Goal: Task Accomplishment & Management: Manage account settings

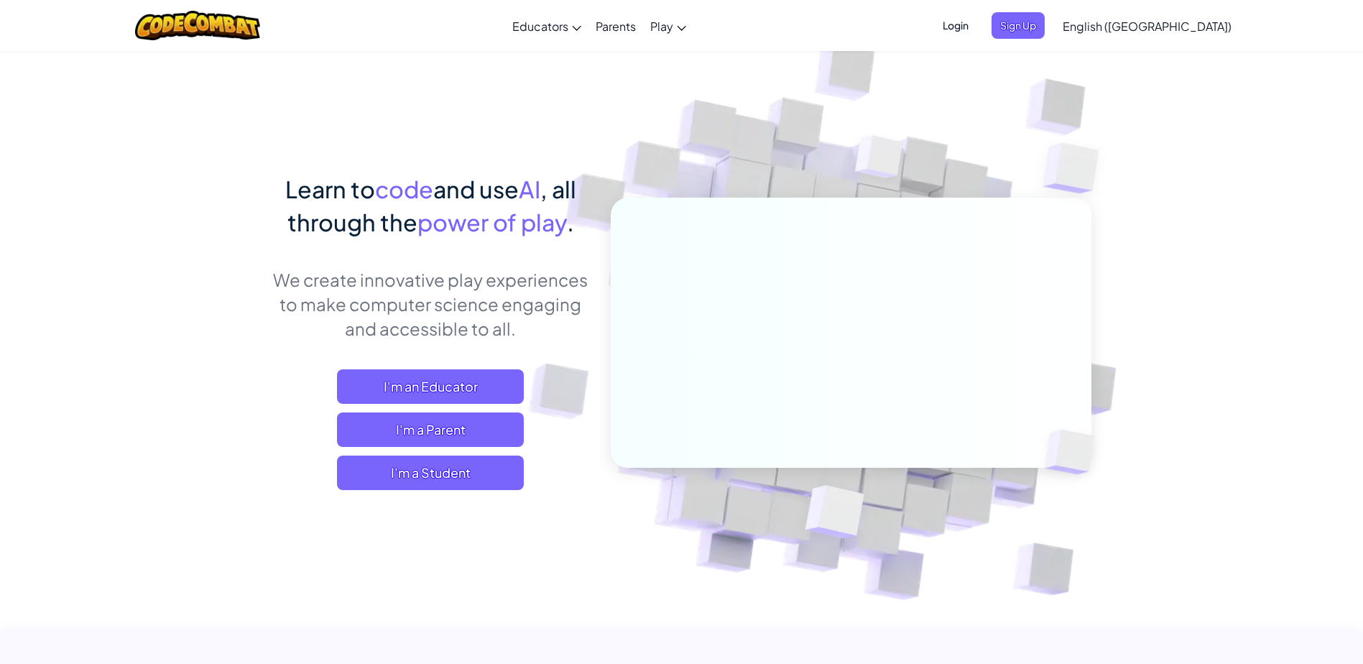
click at [1051, 11] on div "Login Sign Up English ([GEOGRAPHIC_DATA]) English ([GEOGRAPHIC_DATA]) English (…" at bounding box center [1083, 25] width 312 height 39
click at [977, 23] on span "Login" at bounding box center [955, 25] width 43 height 27
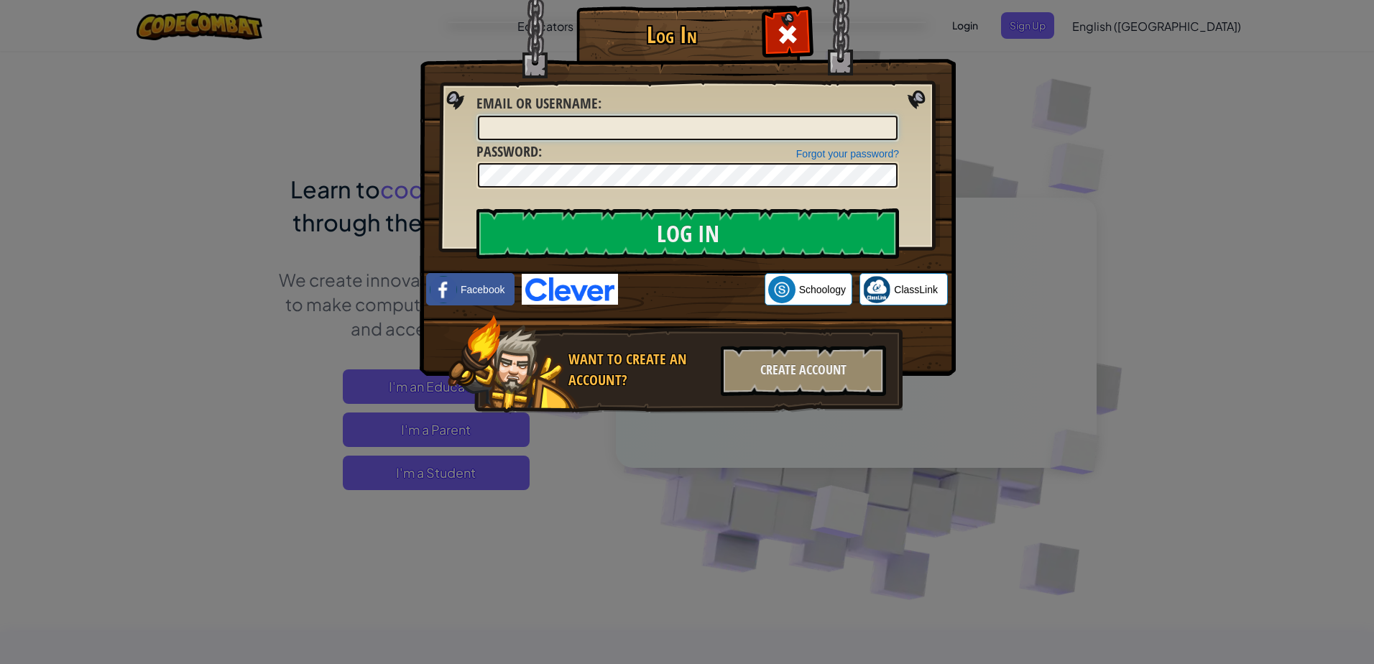
click at [512, 127] on input "Email or Username :" at bounding box center [688, 128] width 420 height 24
type input "[EMAIL_ADDRESS][DOMAIN_NAME]"
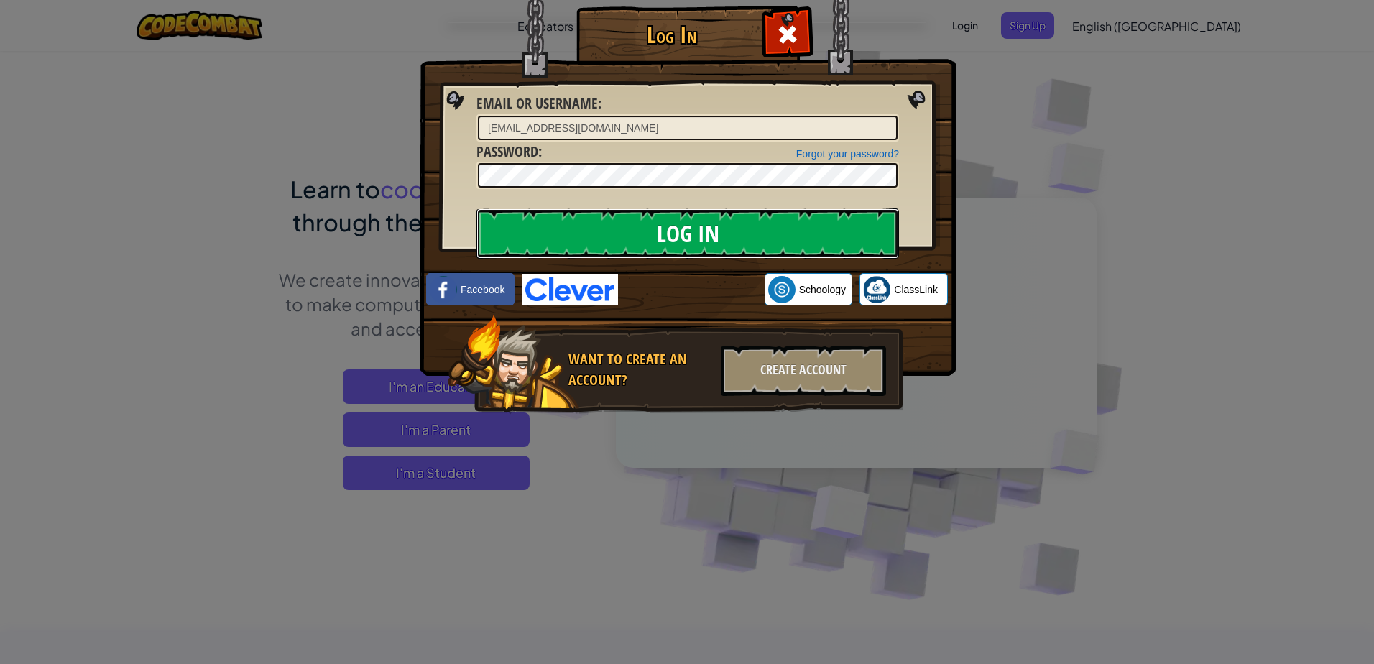
click at [720, 236] on input "Log In" at bounding box center [687, 233] width 422 height 50
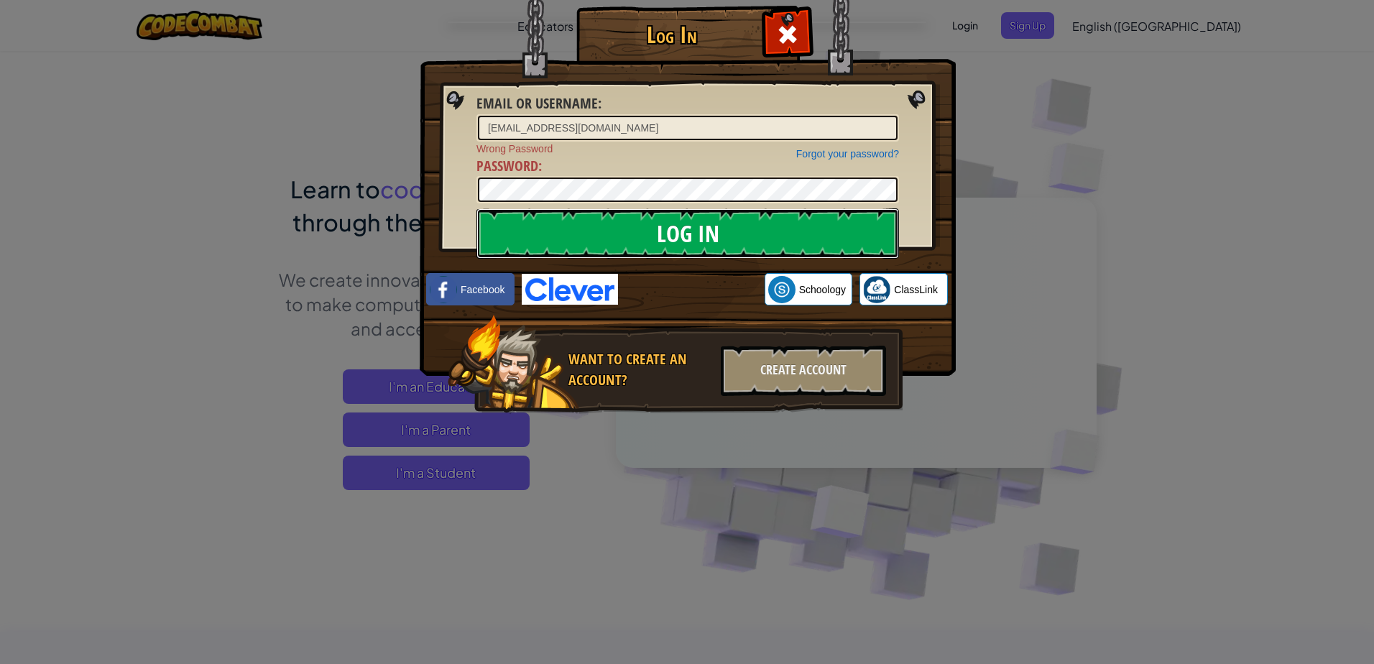
click at [677, 228] on input "Log In" at bounding box center [687, 233] width 422 height 50
click at [693, 236] on input "Log In" at bounding box center [687, 233] width 422 height 50
click at [862, 149] on link "Forgot your password?" at bounding box center [847, 153] width 103 height 11
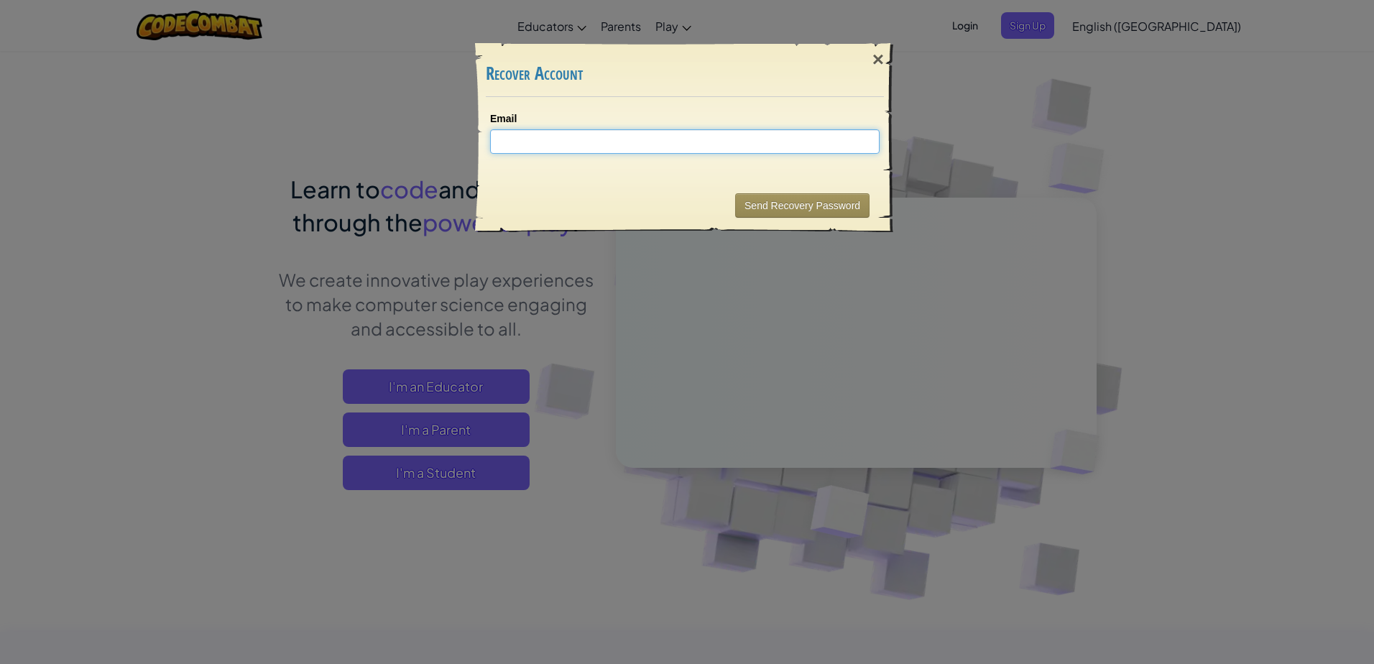
click at [640, 138] on input "Email" at bounding box center [684, 141] width 389 height 24
paste input "[EMAIL_ADDRESS][DOMAIN_NAME]"
type input "[EMAIL_ADDRESS][DOMAIN_NAME]"
click at [808, 177] on div "Email [EMAIL_ADDRESS][DOMAIN_NAME]" at bounding box center [685, 138] width 418 height 82
click at [807, 207] on button "Send Recovery Password" at bounding box center [802, 205] width 134 height 24
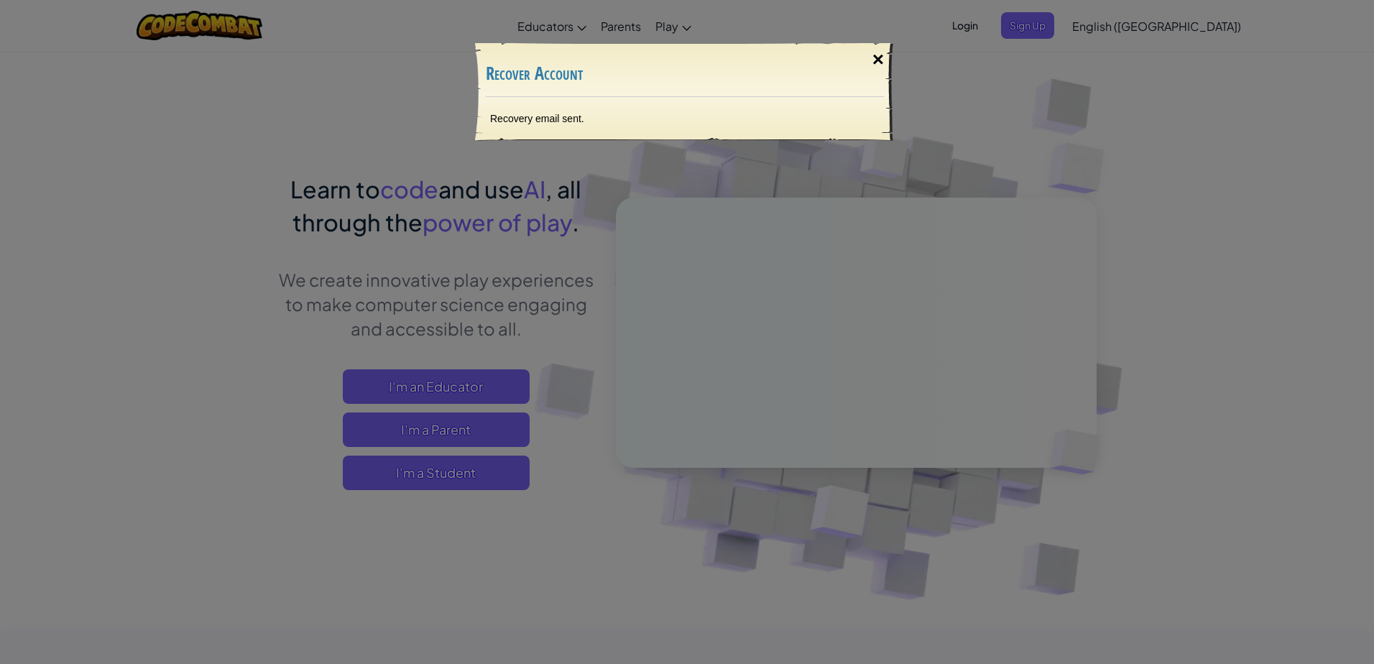
click at [876, 55] on div "×" at bounding box center [877, 60] width 33 height 42
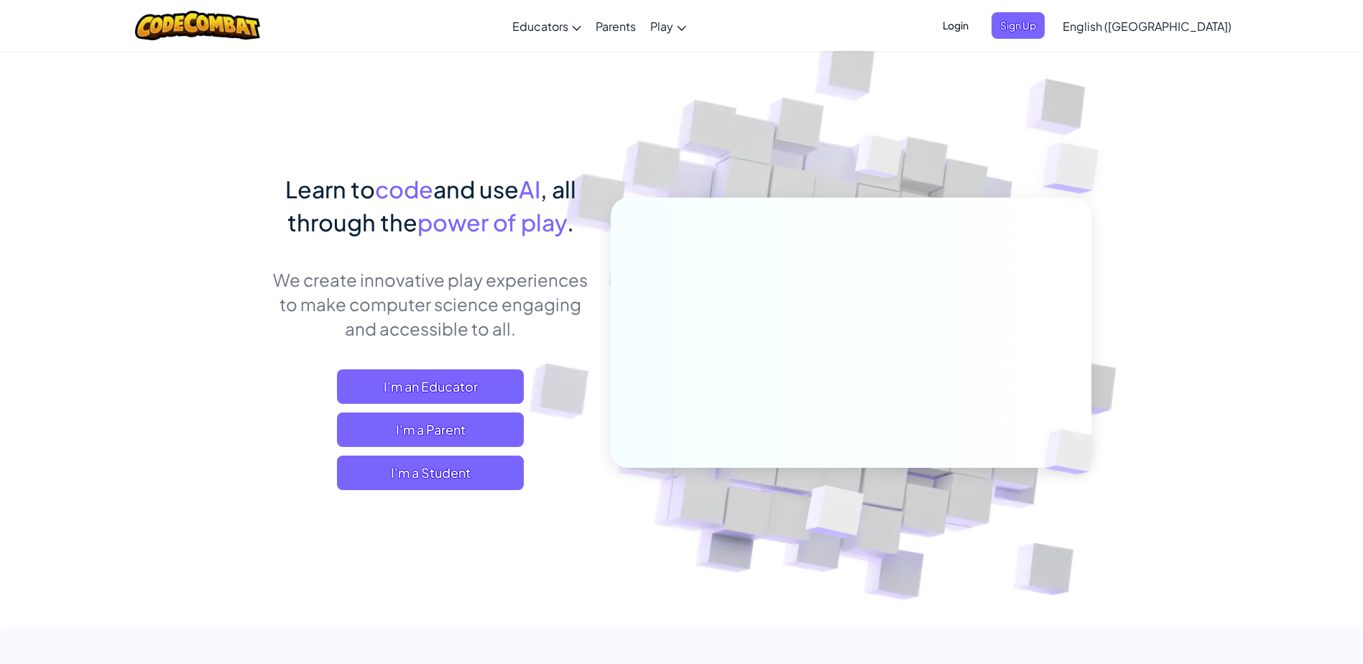
click at [977, 32] on span "Login" at bounding box center [955, 25] width 43 height 27
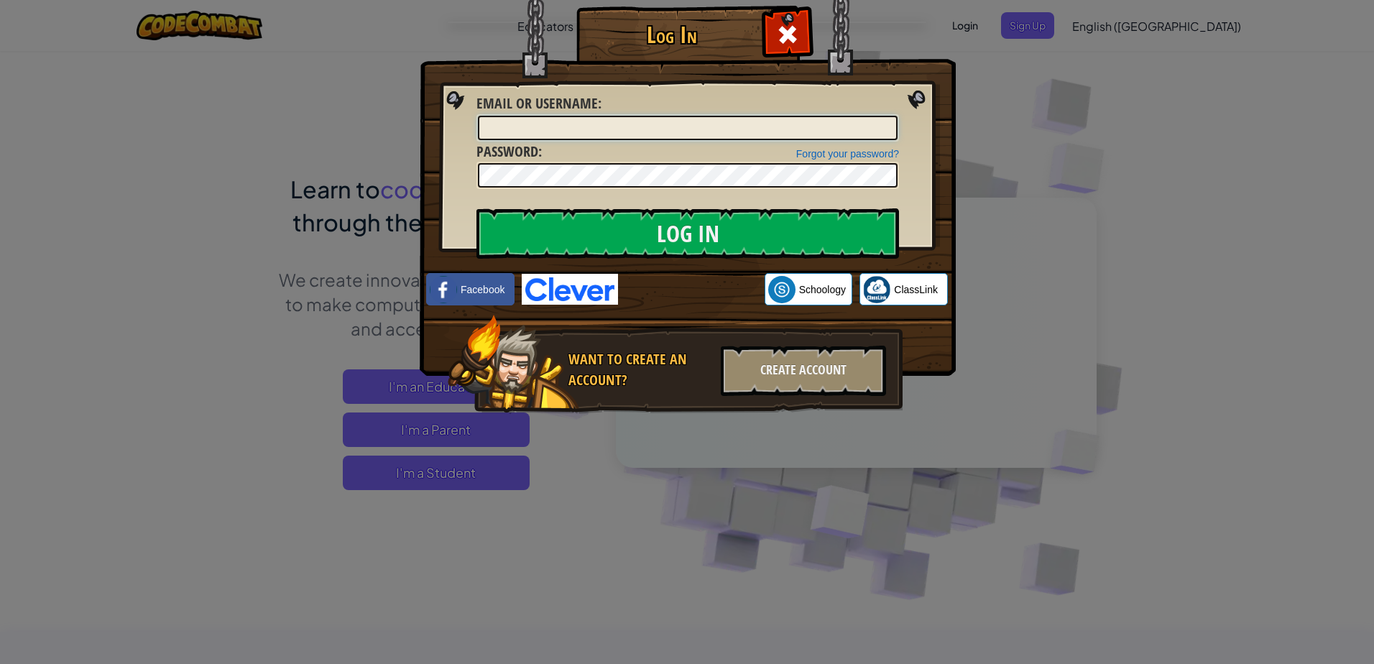
click at [711, 129] on input "Email or Username :" at bounding box center [688, 128] width 420 height 24
type input "[EMAIL_ADDRESS][DOMAIN_NAME]"
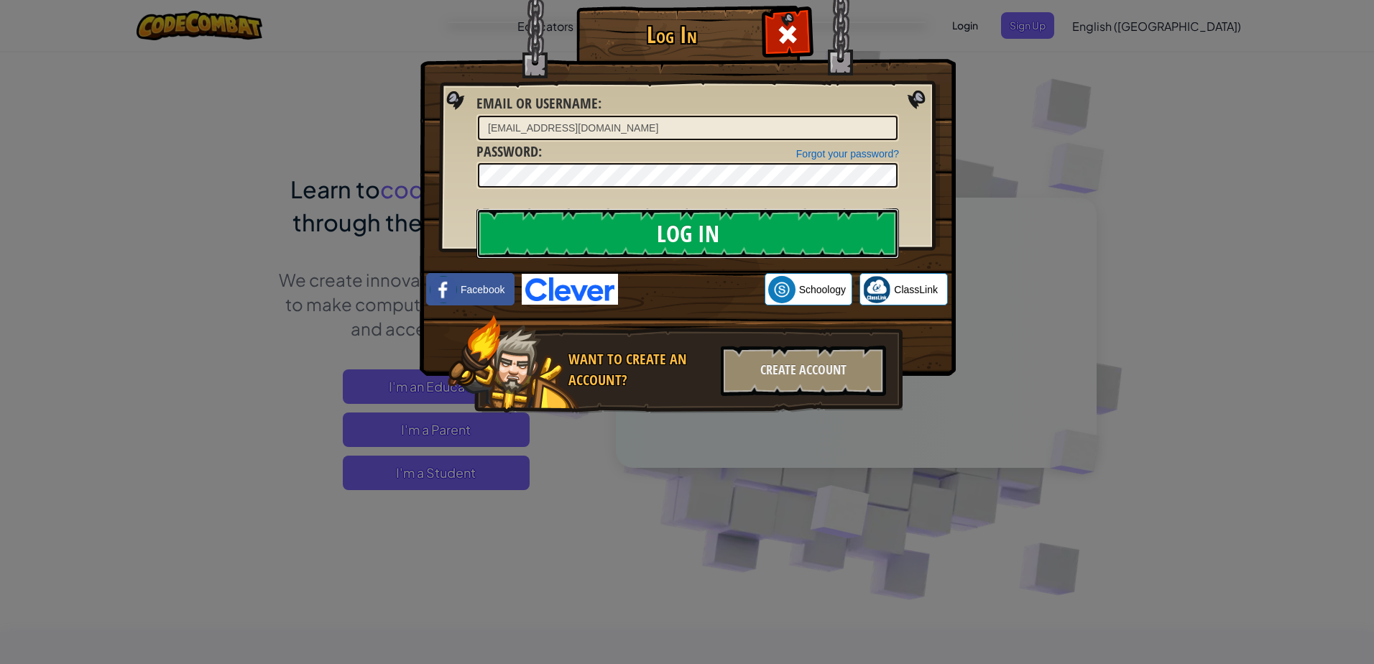
click at [740, 236] on input "Log In" at bounding box center [687, 233] width 422 height 50
